Goal: Register for event/course

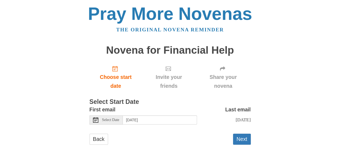
scroll to position [3, 0]
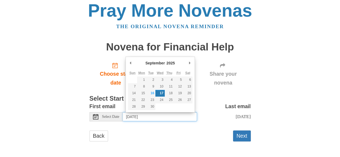
click at [149, 117] on input "Wednesday, September 17th" at bounding box center [160, 116] width 74 height 9
type input "Tuesday, September 16th"
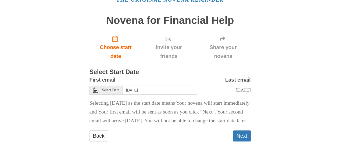
scroll to position [43, 0]
click at [243, 138] on button "Next" at bounding box center [242, 136] width 18 height 11
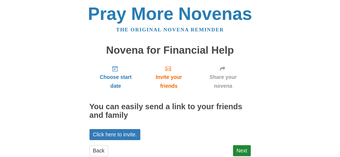
scroll to position [15, 0]
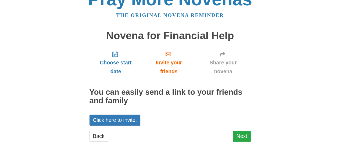
click at [244, 140] on link "Next" at bounding box center [242, 136] width 18 height 11
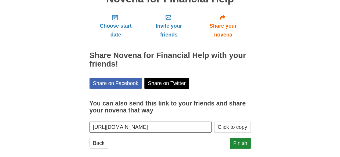
scroll to position [58, 0]
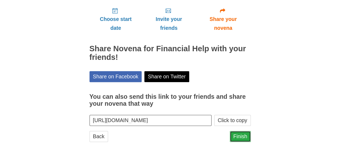
click at [243, 138] on link "Finish" at bounding box center [240, 136] width 21 height 11
